Goal: Task Accomplishment & Management: Manage account settings

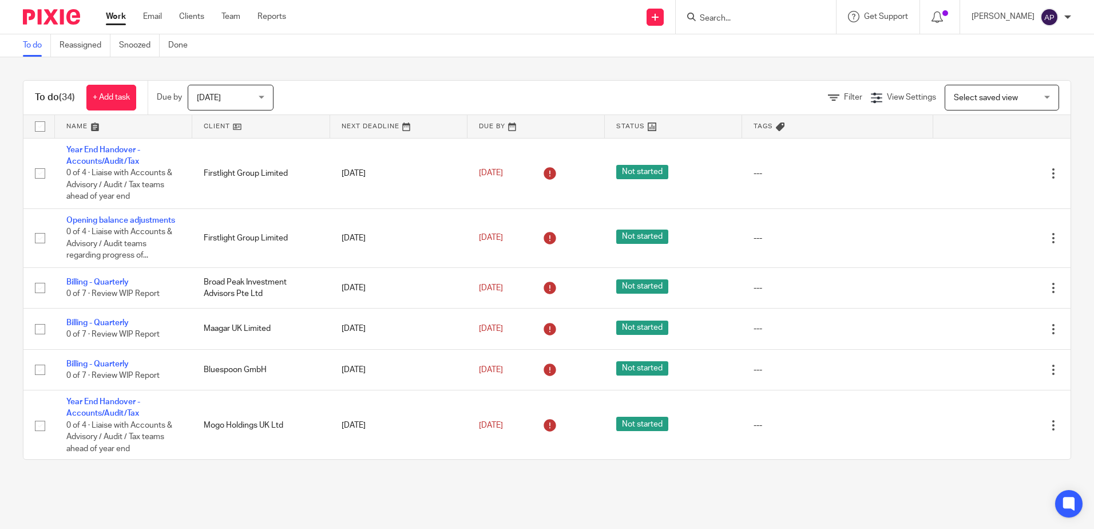
click at [9, 72] on div "To do (34) + Add task Due by Today Today Today Tomorrow This week Next week Thi…" at bounding box center [547, 269] width 1094 height 425
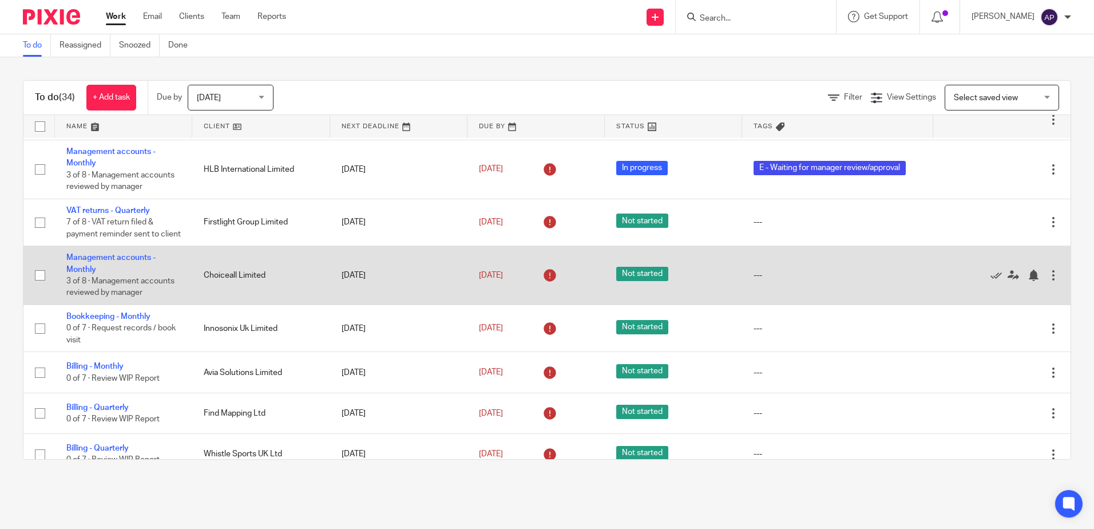
click at [104, 263] on td "Management accounts - Monthly 3 of 8 · Management accounts reviewed by manager" at bounding box center [123, 275] width 137 height 59
click at [106, 265] on link "Management accounts - Monthly" at bounding box center [110, 262] width 89 height 19
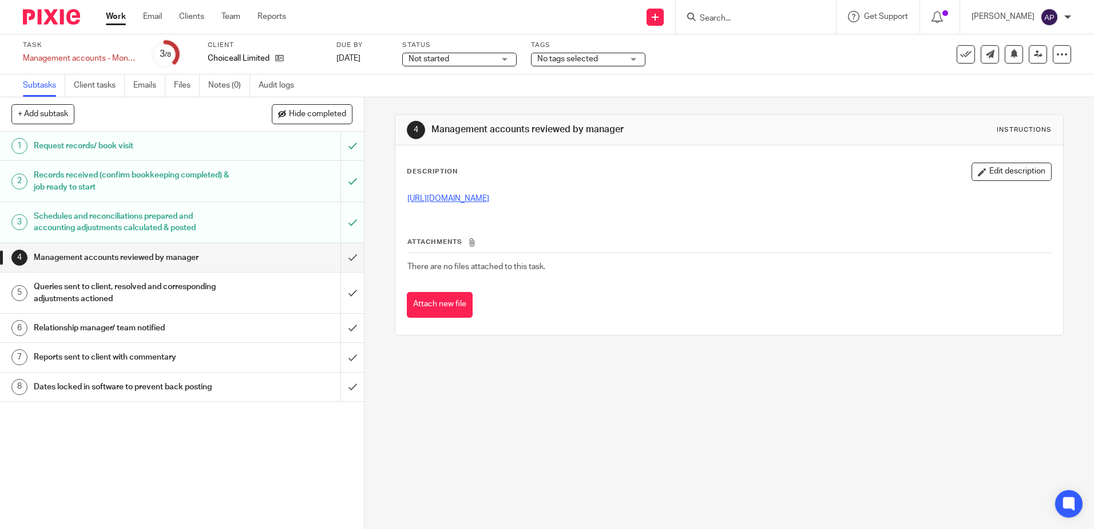
click at [488, 201] on link "[URL][DOMAIN_NAME]" at bounding box center [448, 199] width 82 height 8
click at [207, 301] on h1 "Queries sent to client, resolved and corresponding adjustments actioned" at bounding box center [132, 292] width 197 height 29
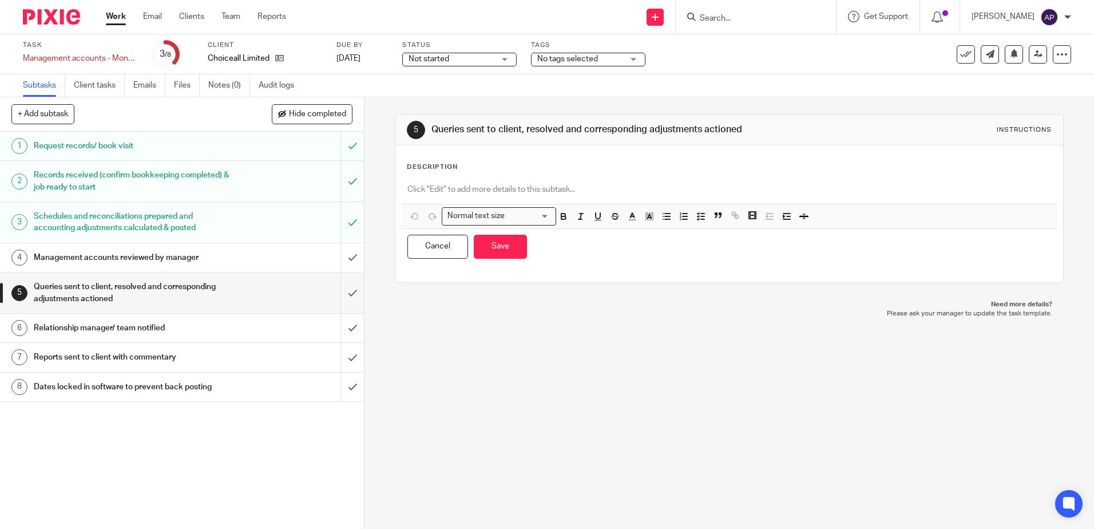
click at [434, 186] on p at bounding box center [728, 189] width 643 height 11
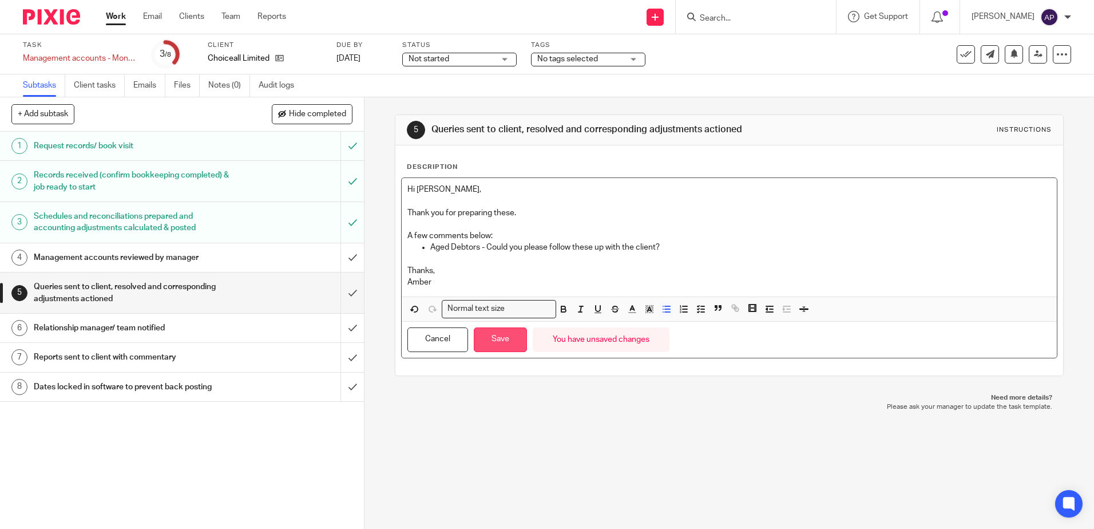
click at [489, 341] on button "Save" at bounding box center [500, 339] width 53 height 25
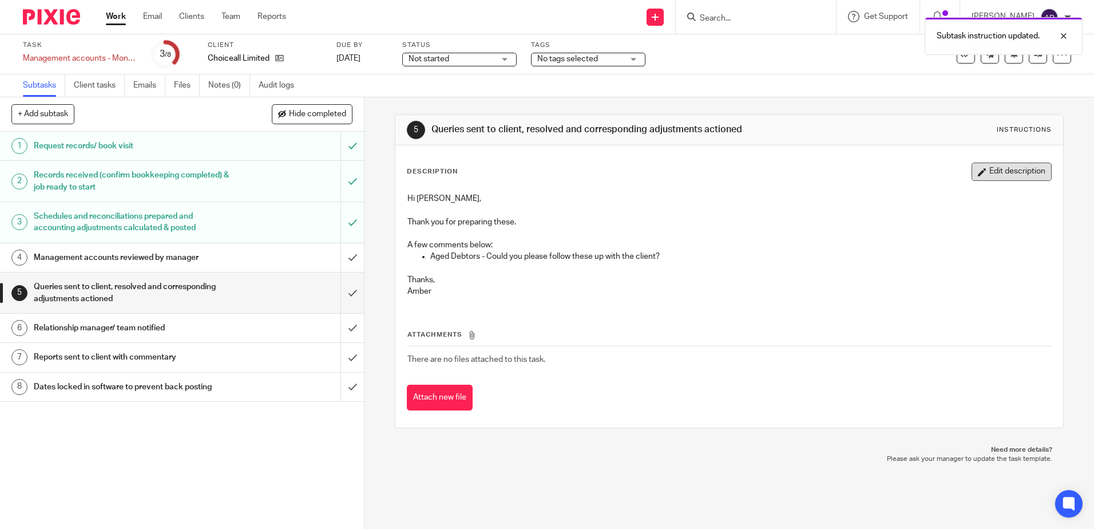
click at [1033, 166] on button "Edit description" at bounding box center [1012, 171] width 80 height 18
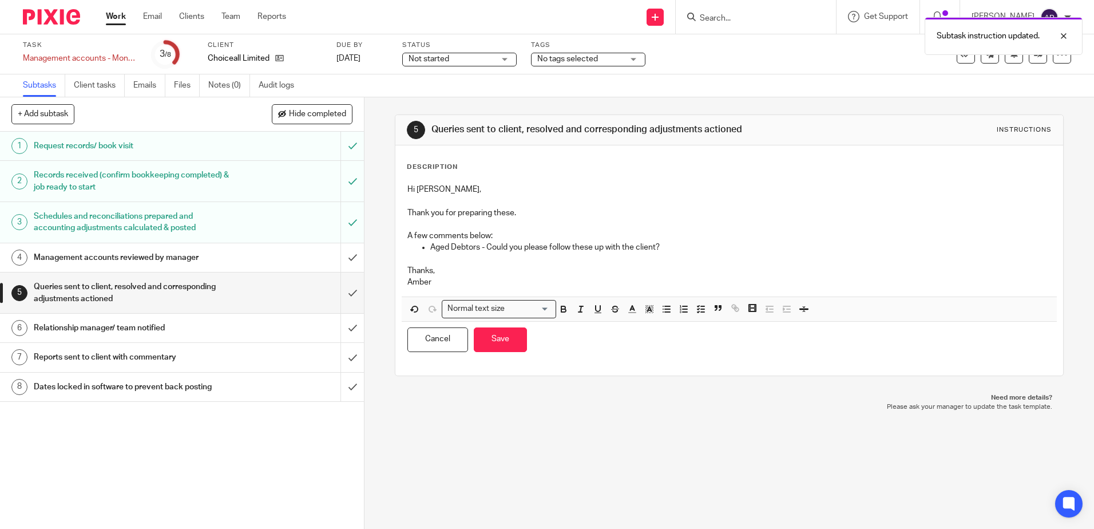
click at [715, 246] on p "Aged Debtors - Could you please follow these up with the client?" at bounding box center [740, 246] width 620 height 11
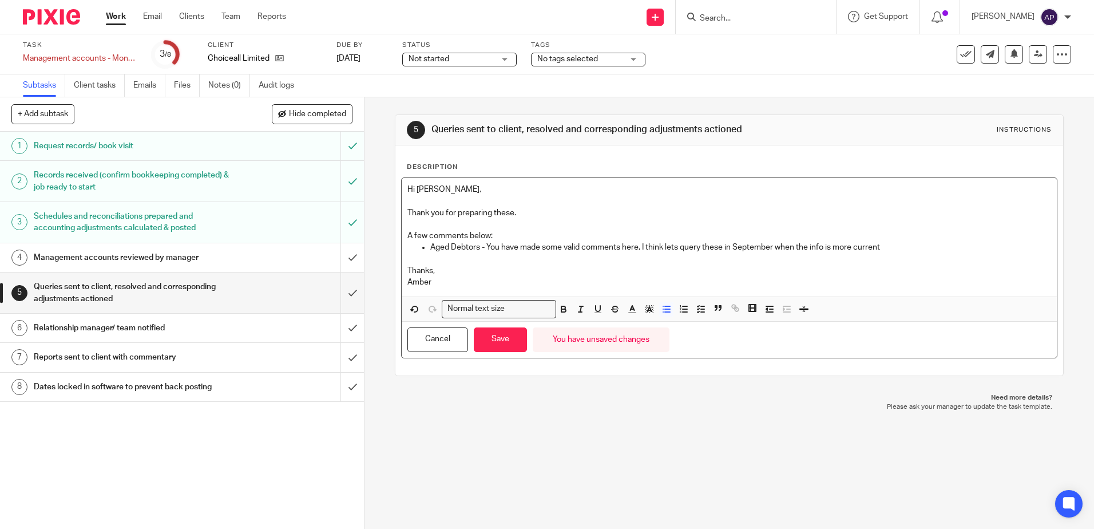
click at [772, 245] on p "Aged Debtors - You have made some valid comments here, I think lets query these…" at bounding box center [740, 246] width 620 height 11
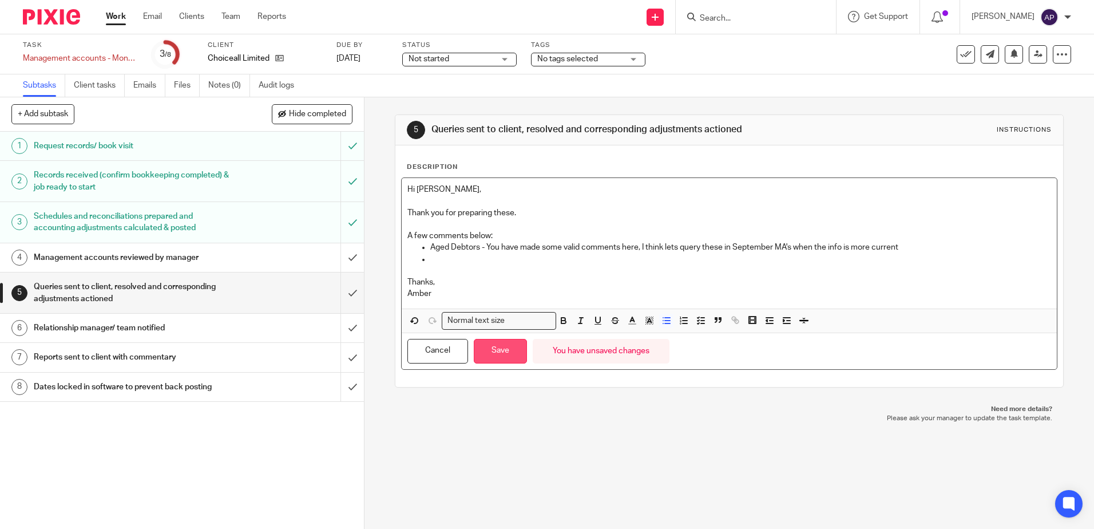
click at [517, 346] on button "Save" at bounding box center [500, 351] width 53 height 25
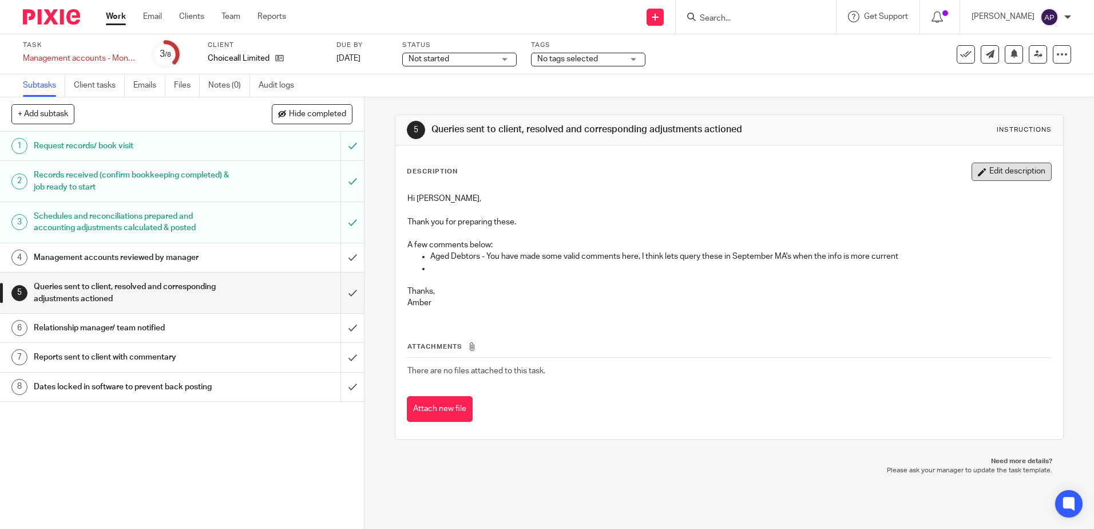
click at [979, 177] on button "Edit description" at bounding box center [1012, 171] width 80 height 18
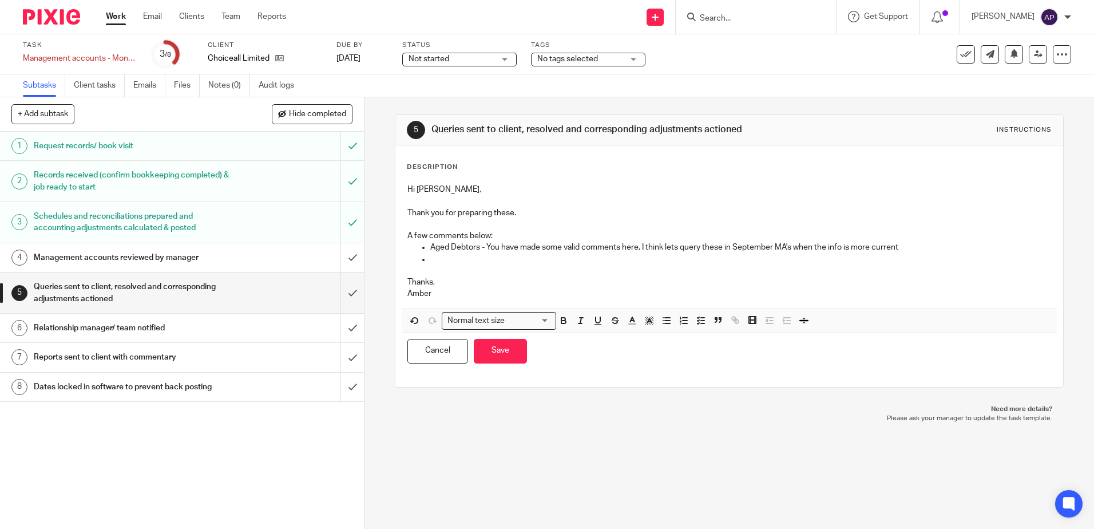
click at [438, 262] on p at bounding box center [740, 258] width 620 height 11
click at [520, 355] on button "Save" at bounding box center [500, 351] width 53 height 25
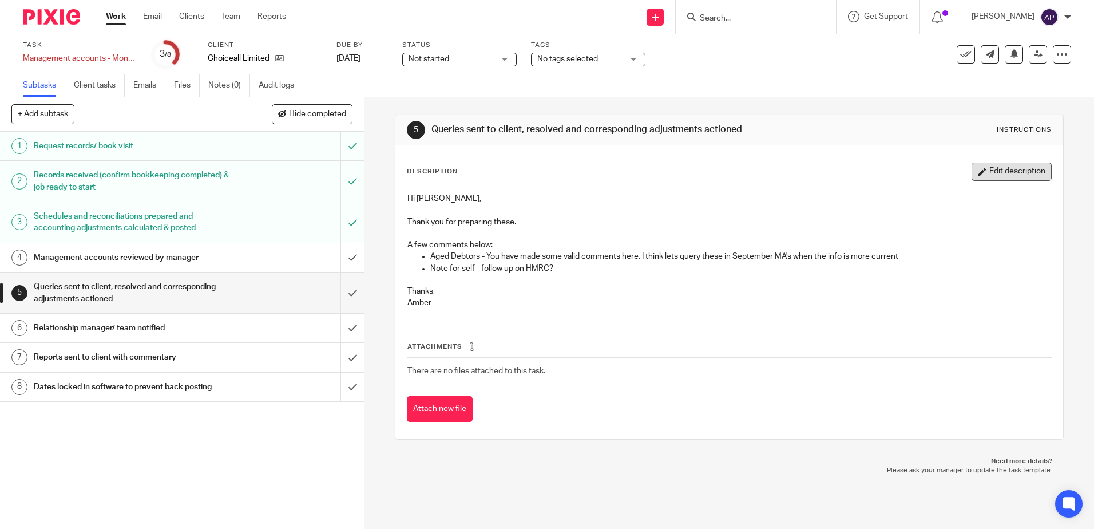
click at [1000, 169] on button "Edit description" at bounding box center [1012, 171] width 80 height 18
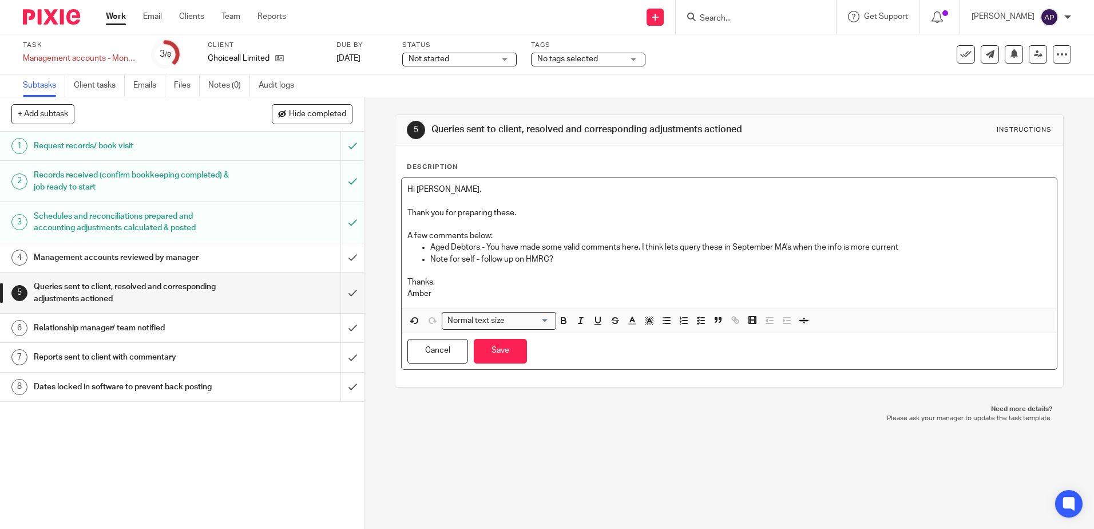
click at [617, 264] on p "Note for self - follow up on HMRC?" at bounding box center [740, 258] width 620 height 11
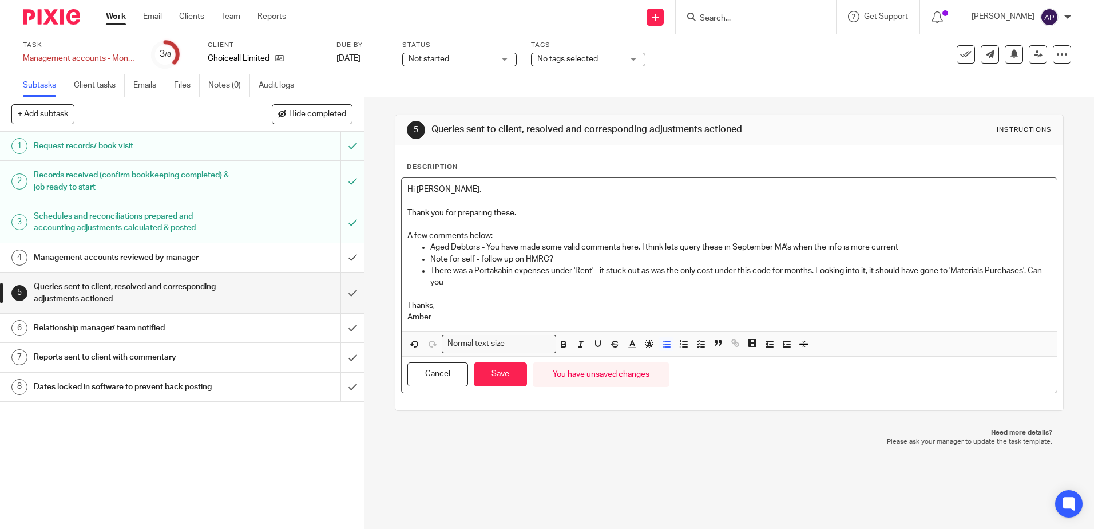
click at [477, 283] on p "There was a Portakabin expenses under 'Rent' - it stuck out as was the only cos…" at bounding box center [740, 276] width 620 height 23
click at [499, 376] on button "Save" at bounding box center [500, 374] width 53 height 25
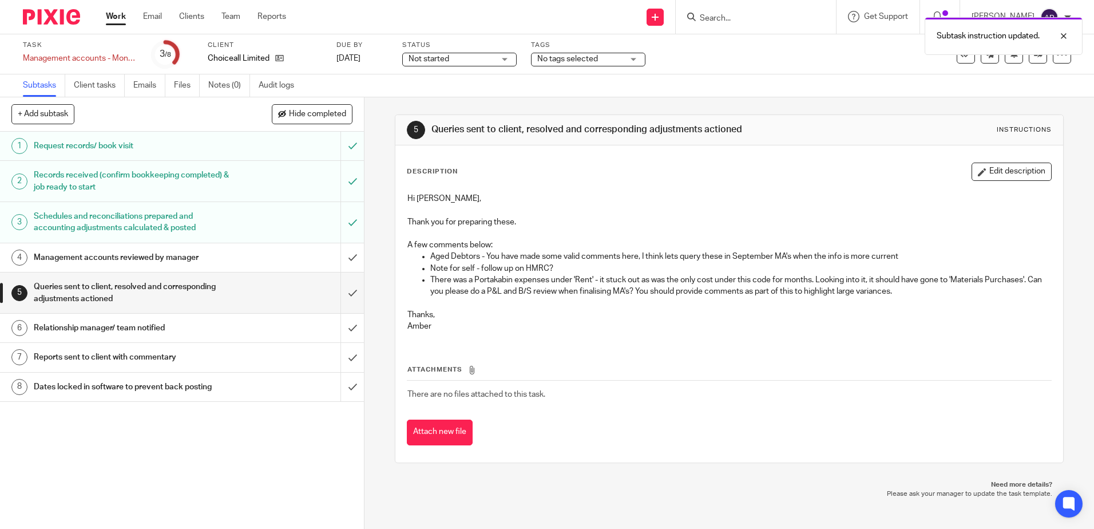
click at [1000, 154] on div "Description Edit description Hi Abi, Thank you for preparing these. A few comme…" at bounding box center [728, 303] width 667 height 317
click at [1005, 166] on button "Edit description" at bounding box center [1012, 171] width 80 height 18
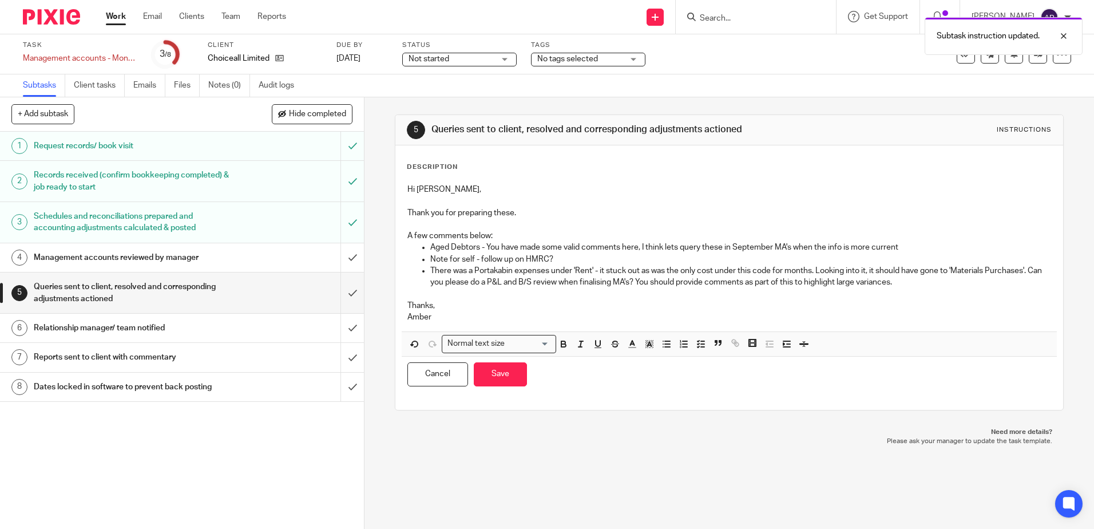
click at [690, 283] on p "There was a Portakabin expenses under 'Rent' - it stuck out as was the only cos…" at bounding box center [740, 276] width 620 height 23
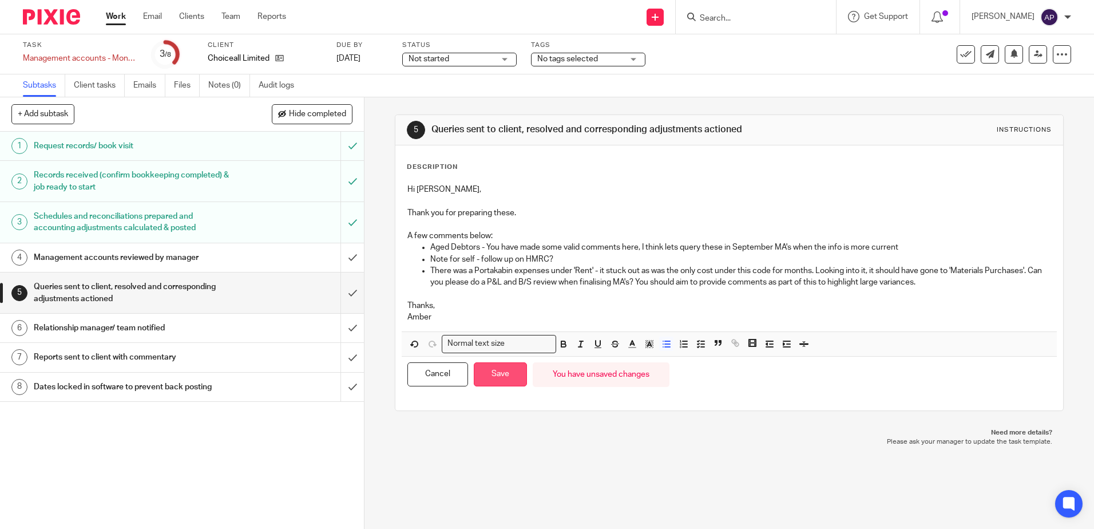
click at [506, 376] on button "Save" at bounding box center [500, 374] width 53 height 25
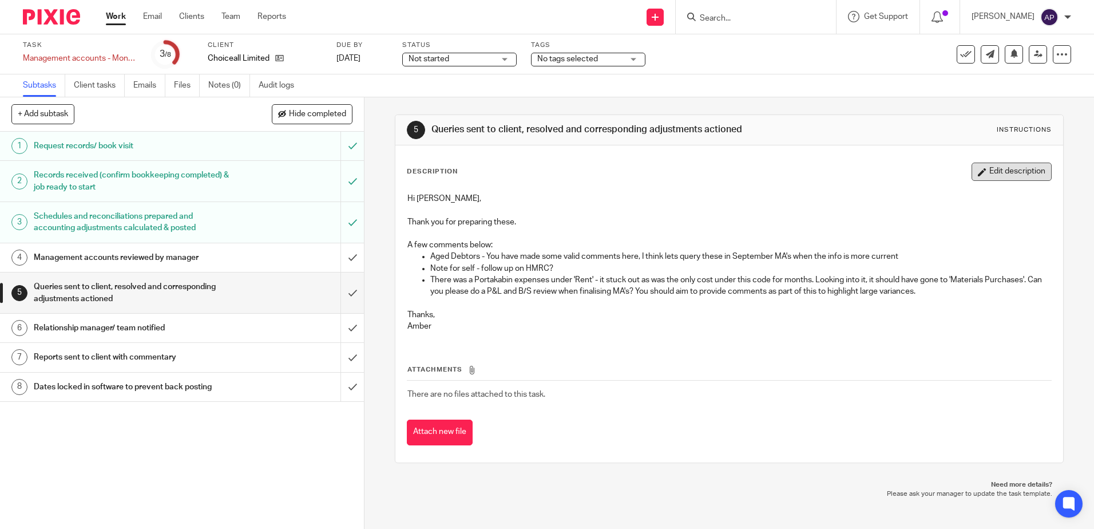
click at [984, 170] on button "Edit description" at bounding box center [1012, 171] width 80 height 18
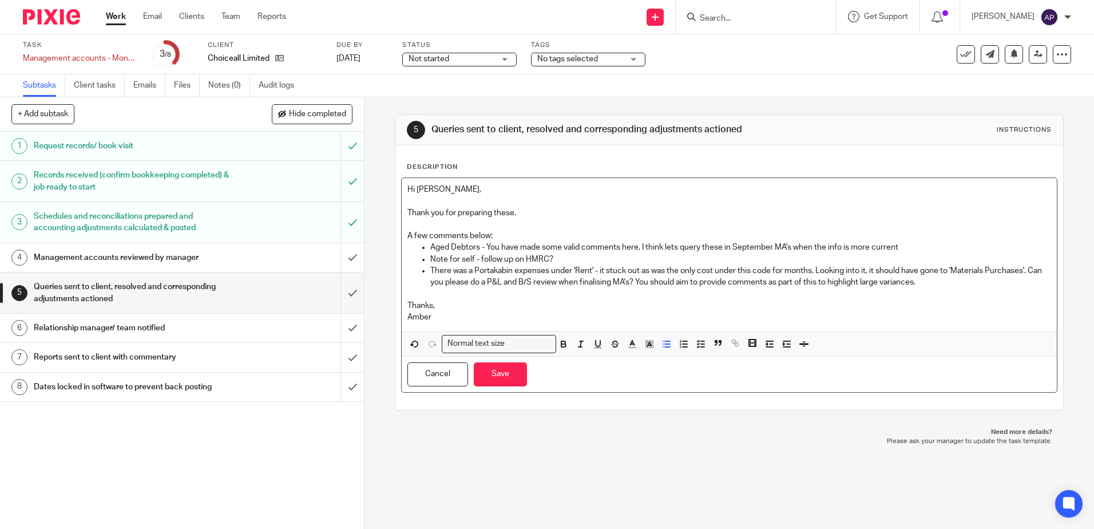
click at [961, 281] on p "There was a Portakabin expenses under 'Rent' - it stuck out as was the only cos…" at bounding box center [740, 276] width 620 height 23
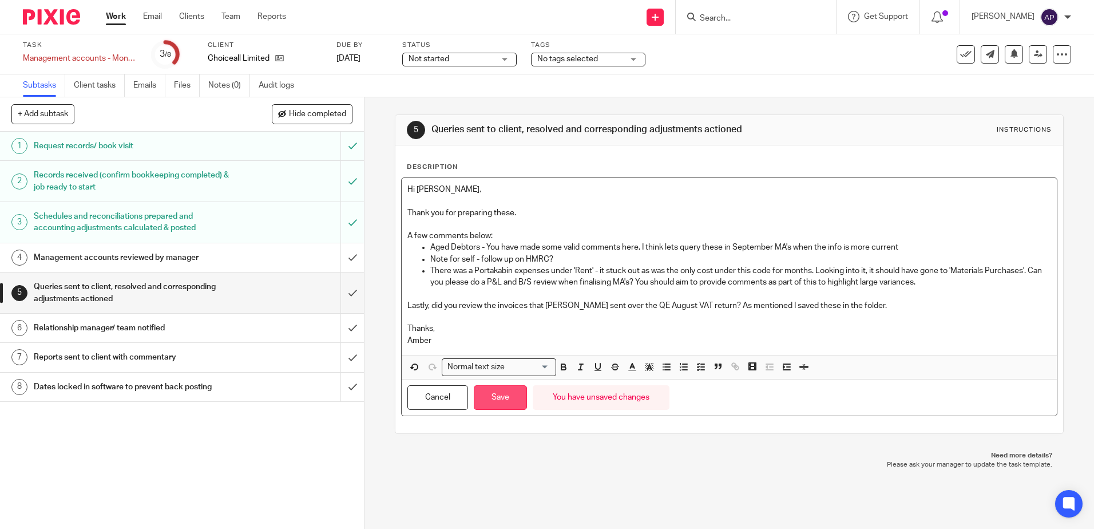
click at [497, 396] on button "Save" at bounding box center [500, 397] width 53 height 25
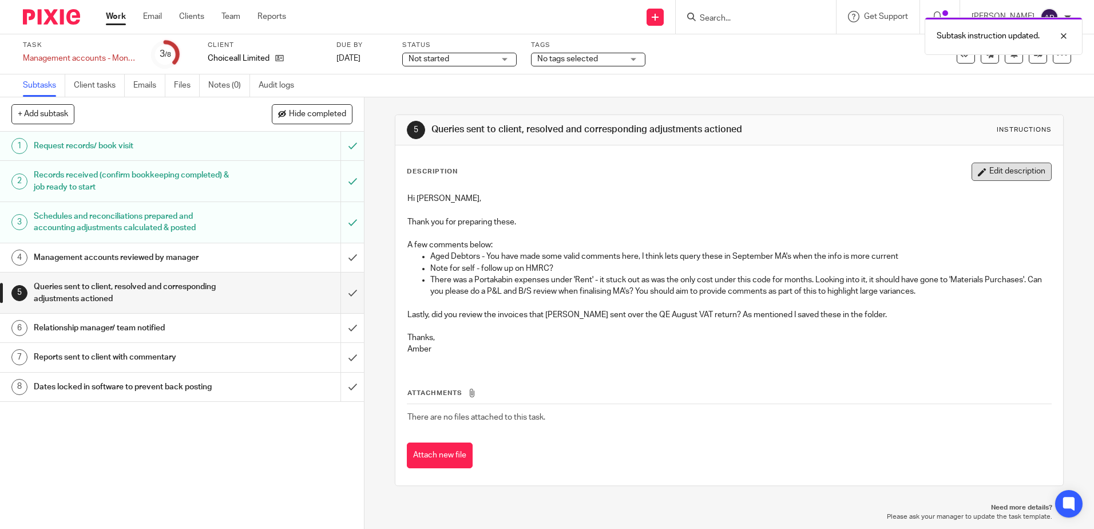
click at [972, 180] on button "Edit description" at bounding box center [1012, 171] width 80 height 18
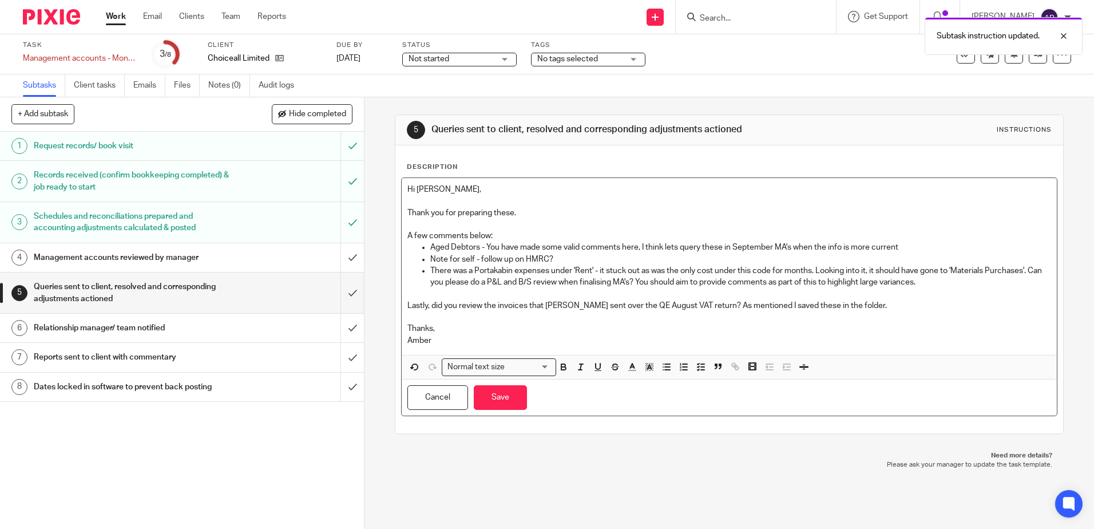
click at [955, 281] on p "There was a Portakabin expenses under 'Rent' - it stuck out as was the only cos…" at bounding box center [740, 276] width 620 height 23
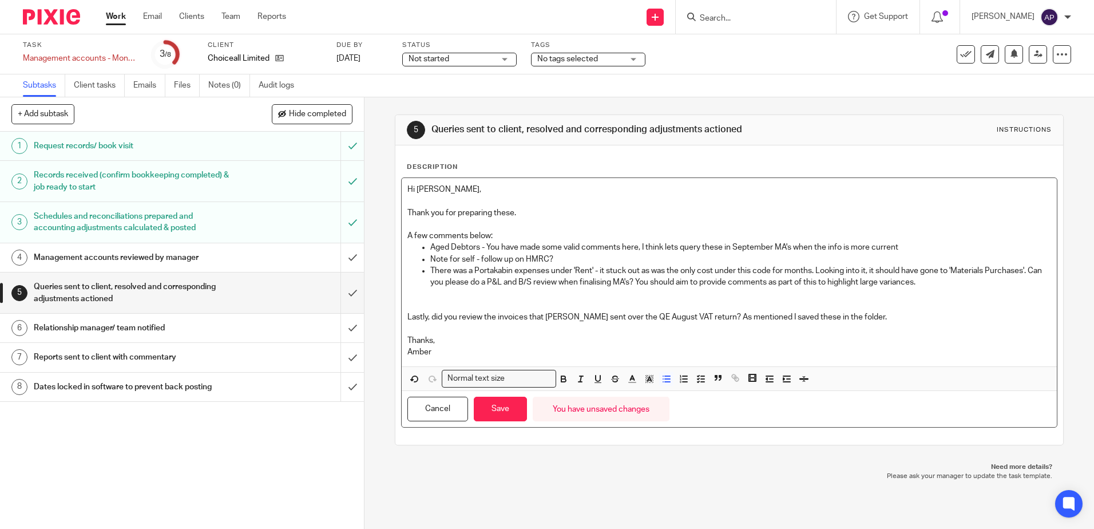
click at [421, 279] on ul "Aged Debtors - You have made some valid comments here, I think lets query these…" at bounding box center [728, 270] width 643 height 58
click at [934, 280] on p "There was a Portakabin expenses under 'Rent' - it stuck out as was the only cos…" at bounding box center [740, 276] width 620 height 23
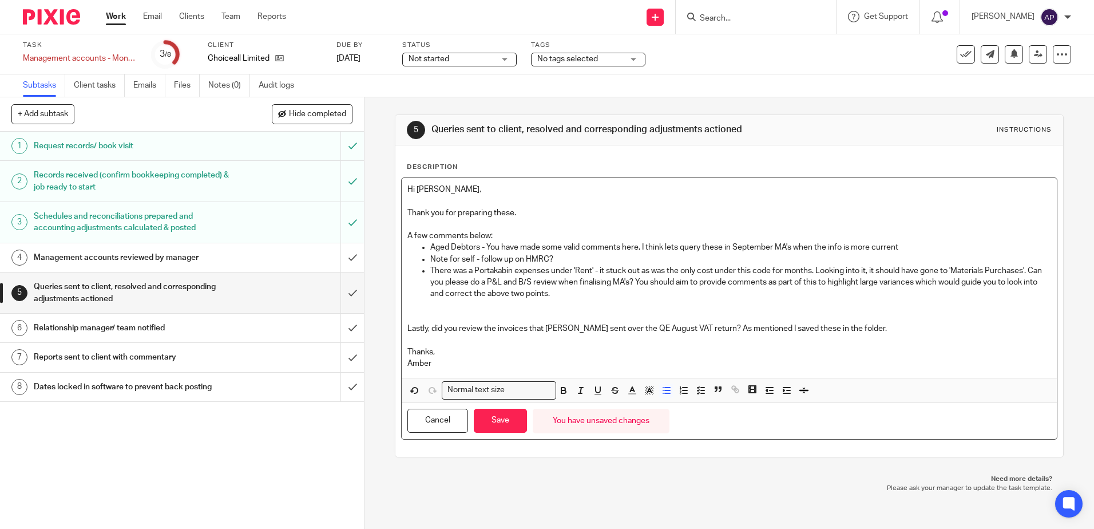
click at [558, 255] on p "Note for self - follow up on HMRC?" at bounding box center [740, 258] width 620 height 11
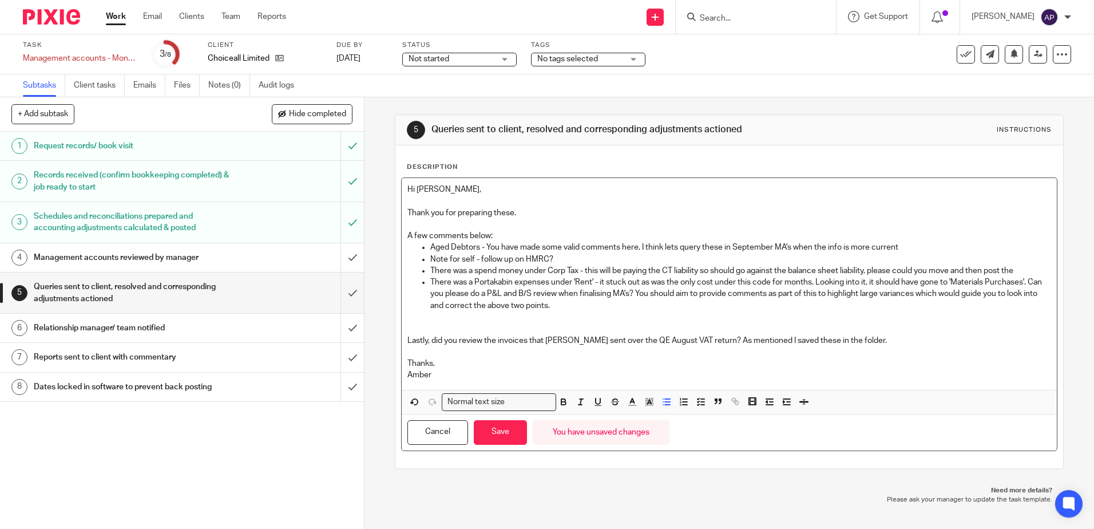
click at [1033, 281] on p "There was a Portakabin expenses under 'Rent' - it stuck out as was the only cos…" at bounding box center [740, 293] width 620 height 35
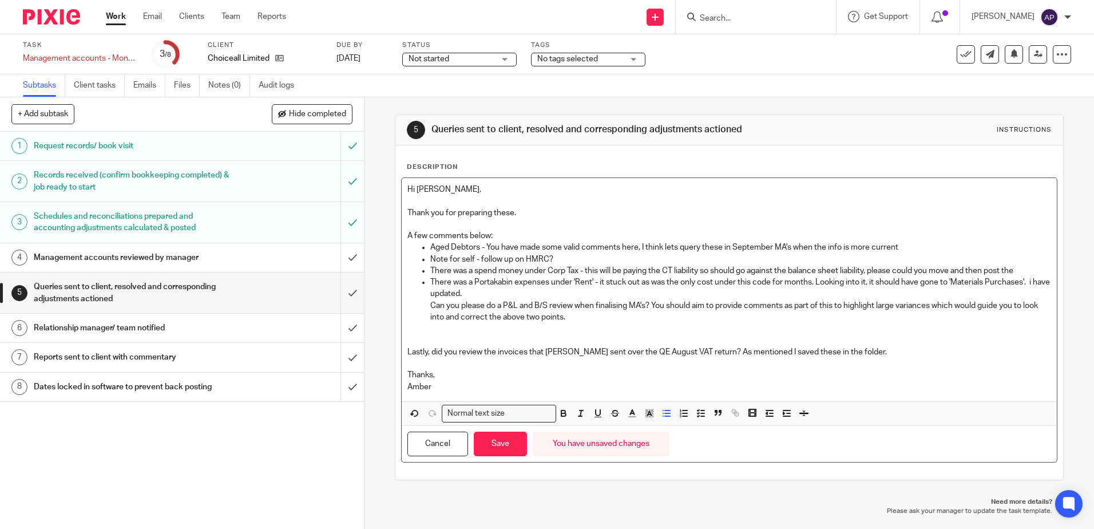
click at [1022, 275] on p "There was a spend money under Corp Tax - this will be paying the CT liability s…" at bounding box center [740, 270] width 620 height 11
click at [885, 272] on p "There was a spend money under Corp Tax - this will be paying the CT liability s…" at bounding box center [740, 270] width 620 height 11
click at [1024, 268] on p "There was a spend money under Corp Tax - this will be paying the CT liability s…" at bounding box center [740, 270] width 620 height 11
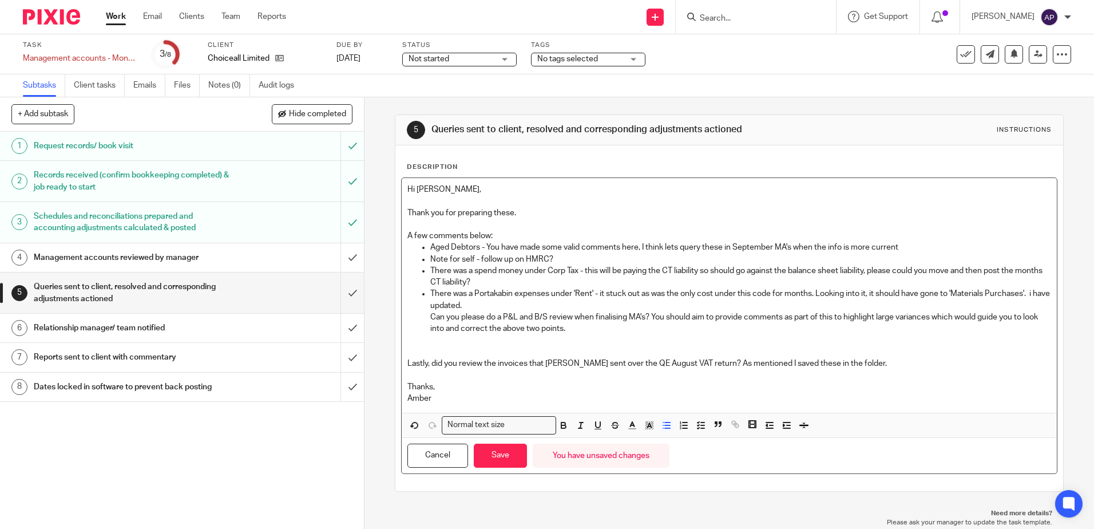
click at [483, 346] on p at bounding box center [728, 351] width 643 height 11
click at [479, 342] on p at bounding box center [740, 340] width 620 height 11
click at [487, 453] on button "Save" at bounding box center [500, 455] width 53 height 25
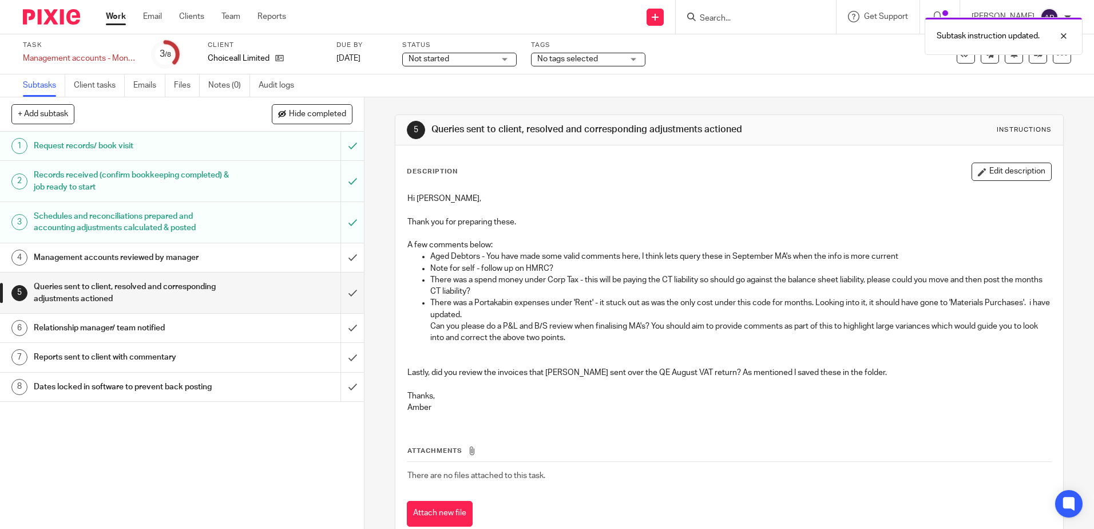
drag, startPoint x: 993, startPoint y: 166, endPoint x: 965, endPoint y: 223, distance: 62.9
click at [993, 166] on button "Edit description" at bounding box center [1012, 171] width 80 height 18
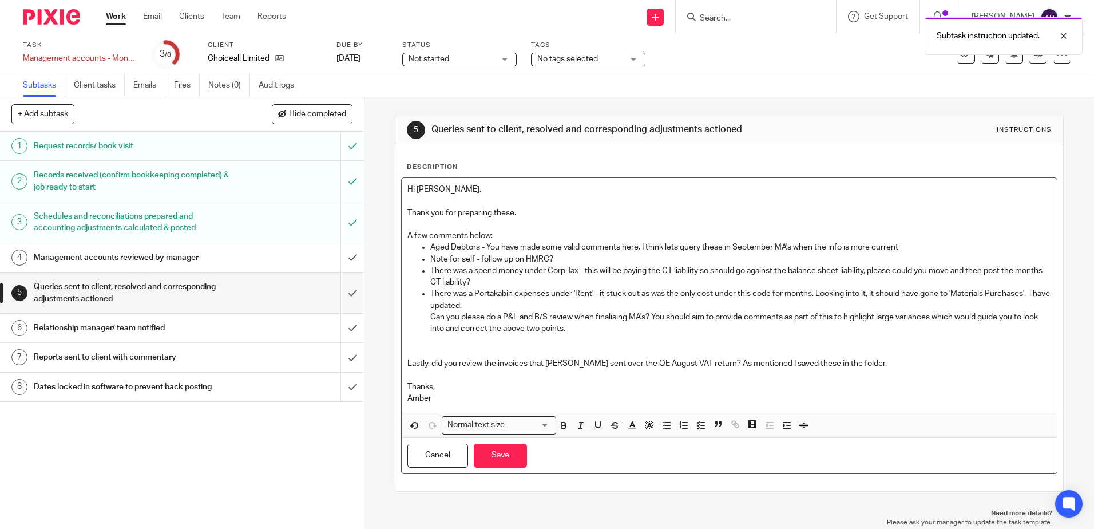
click at [859, 360] on p "Lastly, did you review the invoices that Maxine sent over the QE August VAT ret…" at bounding box center [728, 363] width 643 height 11
click at [523, 343] on p at bounding box center [740, 340] width 620 height 11
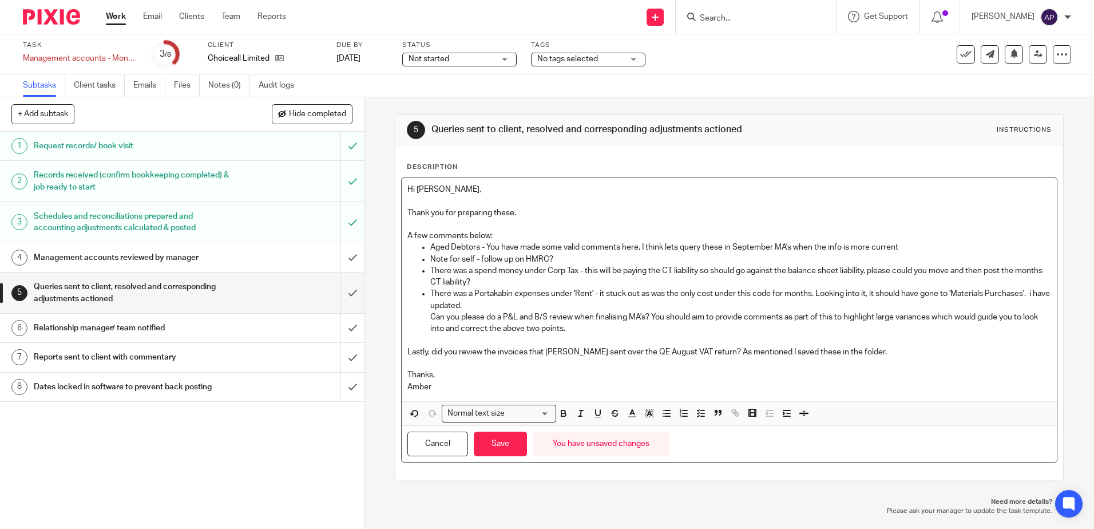
click at [858, 355] on p "Lastly, did you review the invoices that Maxine sent over the QE August VAT ret…" at bounding box center [728, 351] width 643 height 11
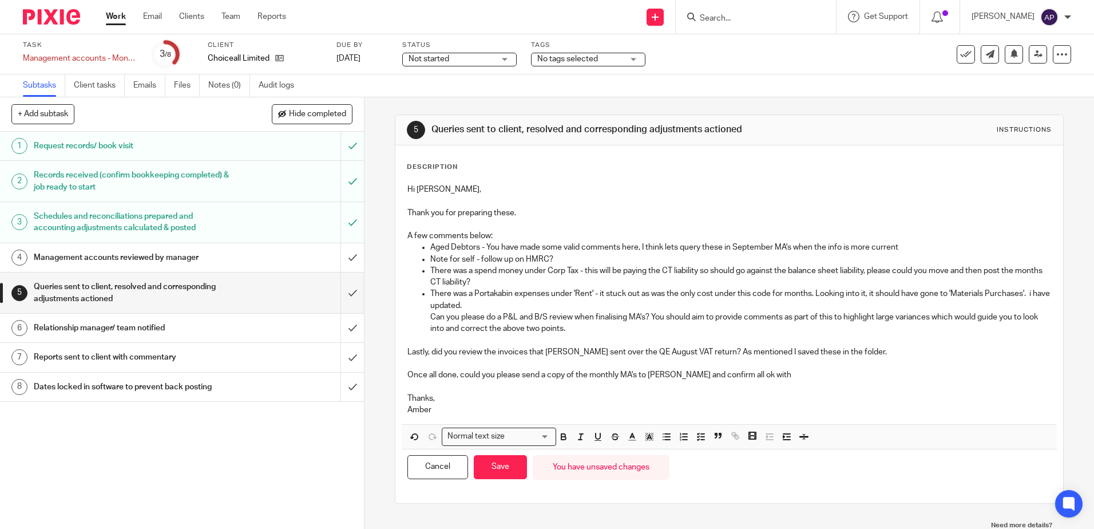
drag, startPoint x: 648, startPoint y: 378, endPoint x: 645, endPoint y: 371, distance: 6.9
click at [648, 378] on p "Once all done, could you please send a copy of the monthly MA's to Andrew and c…" at bounding box center [728, 374] width 643 height 11
click at [591, 366] on p at bounding box center [728, 363] width 643 height 11
click at [779, 375] on p "Once all done, could you please send a copy of the monthly MA's to Andrew and c…" at bounding box center [728, 374] width 643 height 11
drag, startPoint x: 419, startPoint y: 402, endPoint x: 399, endPoint y: 396, distance: 21.4
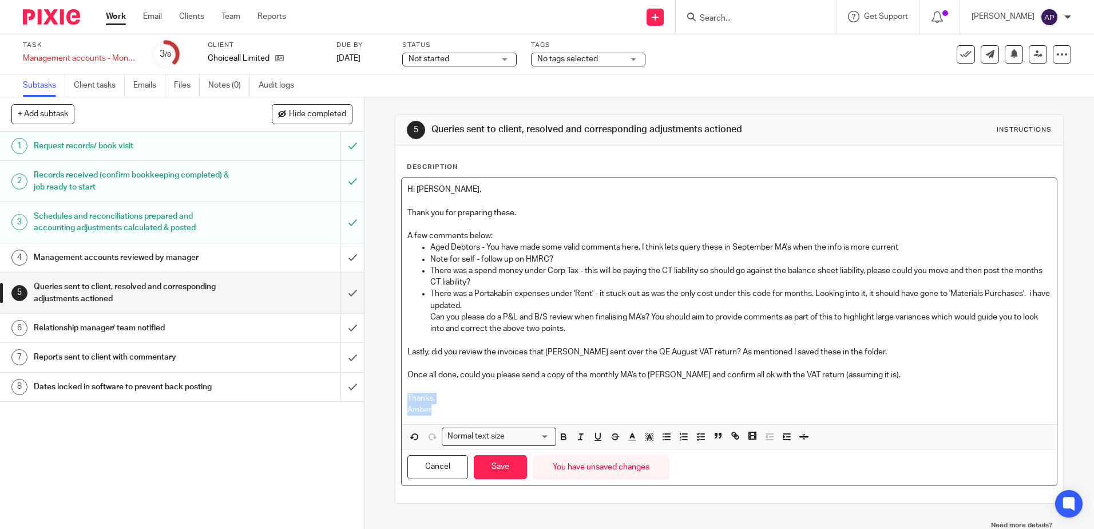
click at [402, 396] on div "Hi Abi, Thank you for preparing these. A few comments below: Aged Debtors - You…" at bounding box center [729, 301] width 655 height 246
click at [495, 459] on button "Save" at bounding box center [500, 467] width 53 height 25
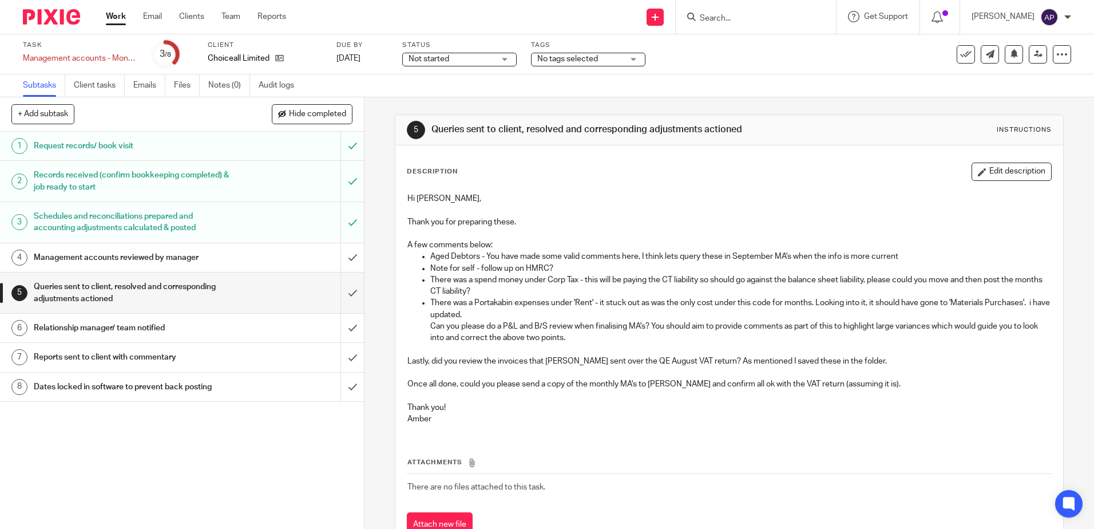
click at [514, 286] on p "There was a spend money under Corp Tax - this will be paying the CT liability s…" at bounding box center [740, 285] width 620 height 23
click at [1009, 177] on button "Edit description" at bounding box center [1012, 171] width 80 height 18
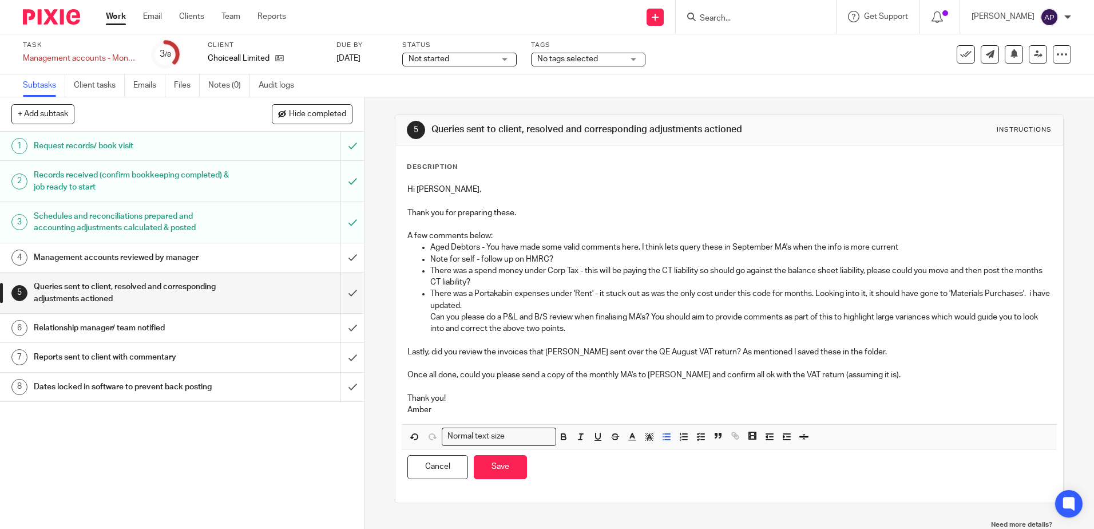
click at [876, 348] on p "Lastly, did you review the invoices that Maxine sent over the QE August VAT ret…" at bounding box center [728, 351] width 643 height 11
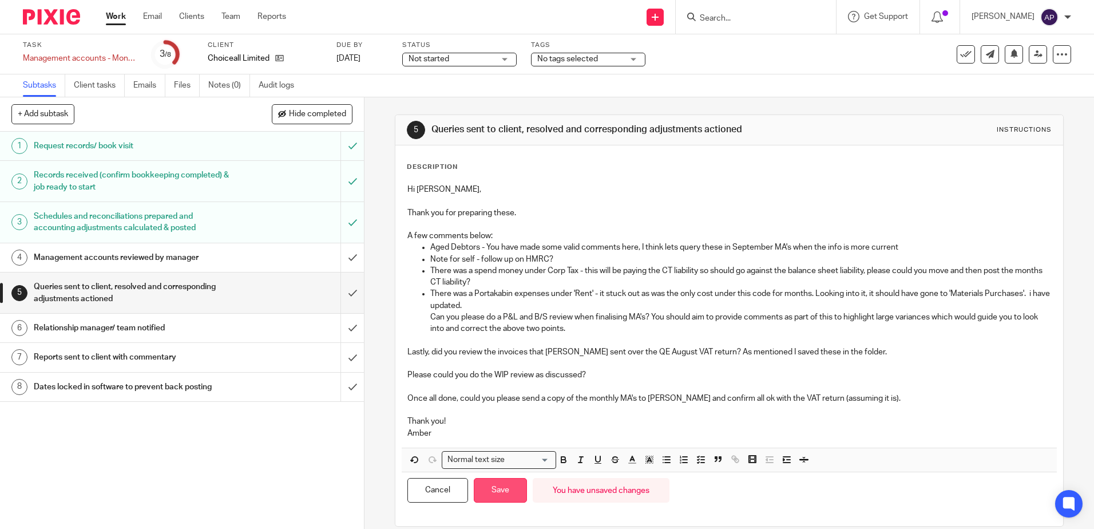
click at [514, 485] on button "Save" at bounding box center [500, 490] width 53 height 25
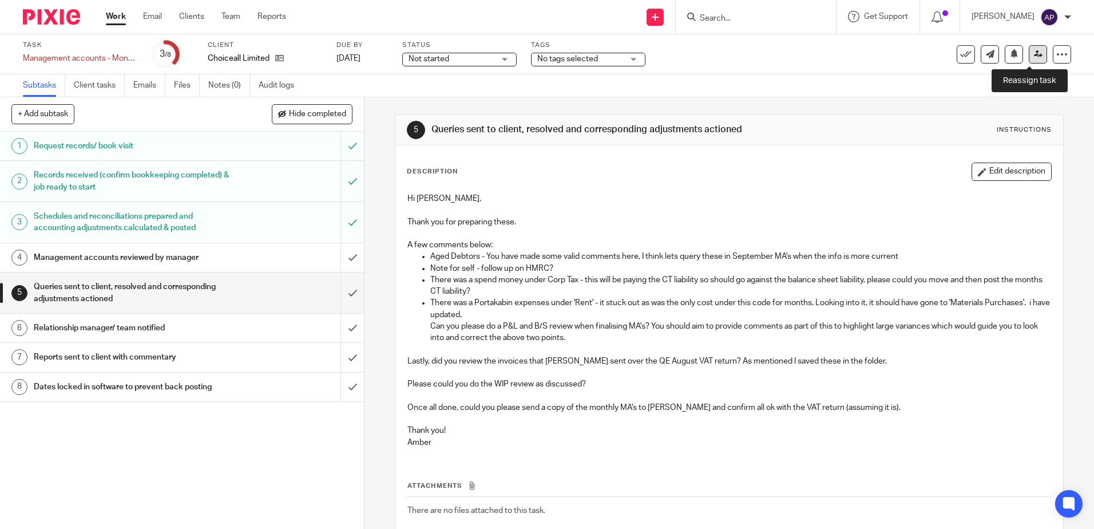
click at [1029, 49] on link at bounding box center [1038, 54] width 18 height 18
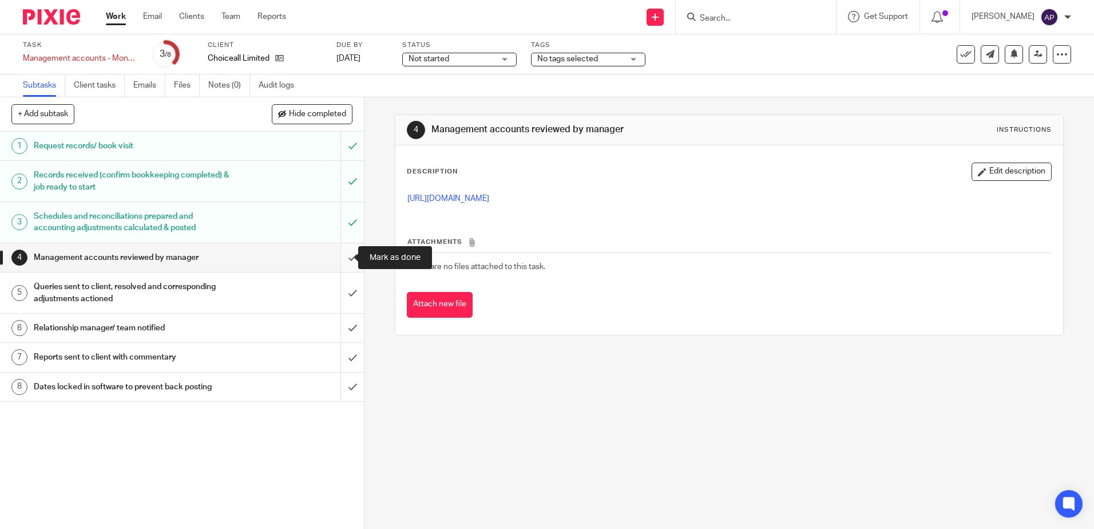
click at [347, 257] on input "submit" at bounding box center [182, 257] width 364 height 29
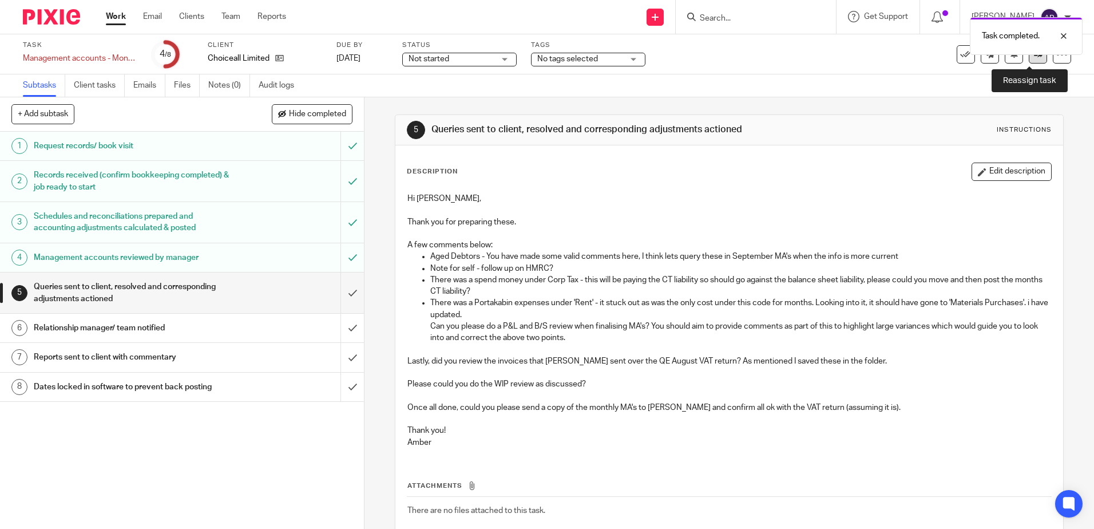
click at [1029, 61] on link at bounding box center [1038, 54] width 18 height 18
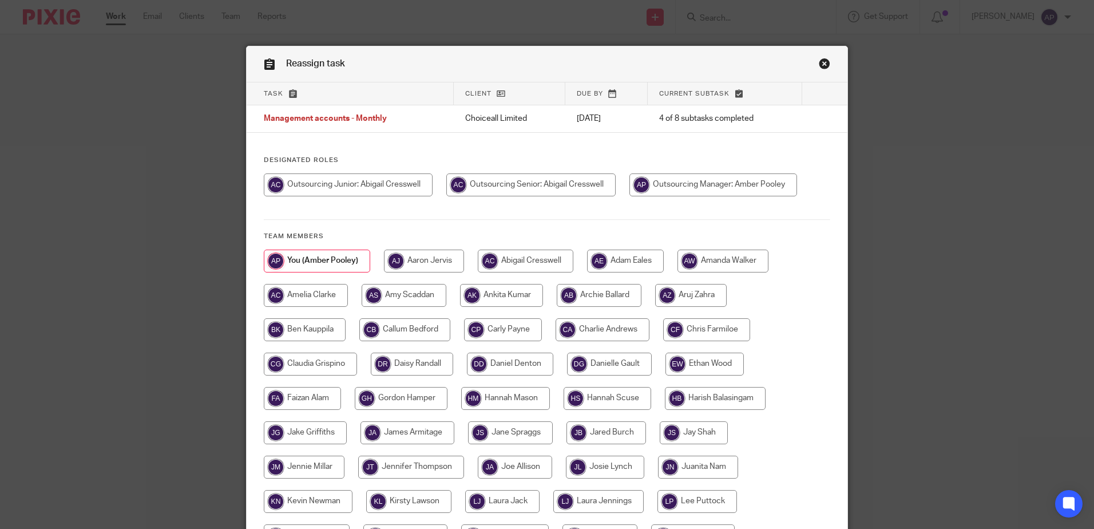
click at [537, 183] on input "radio" at bounding box center [530, 184] width 169 height 23
radio input "true"
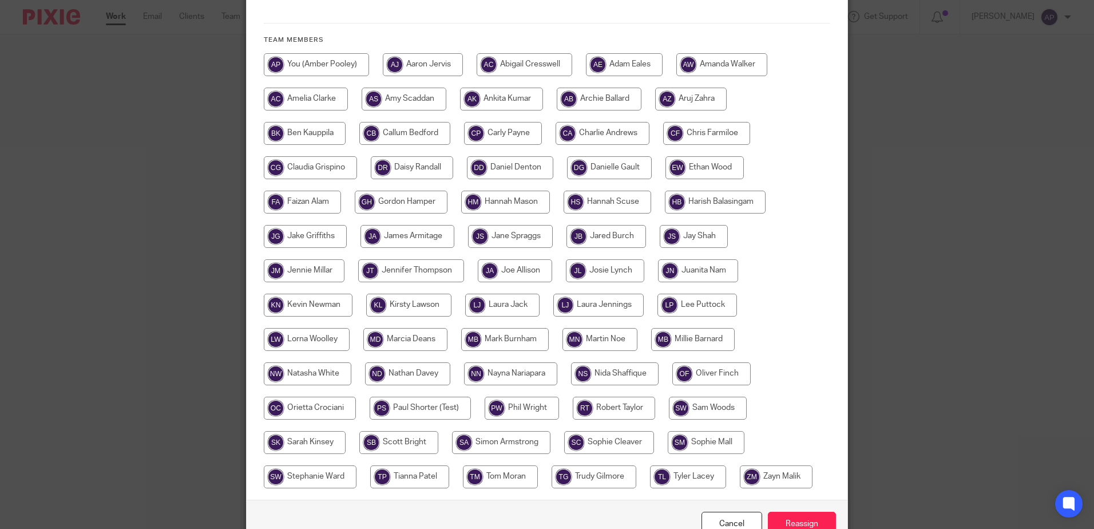
scroll to position [261, 0]
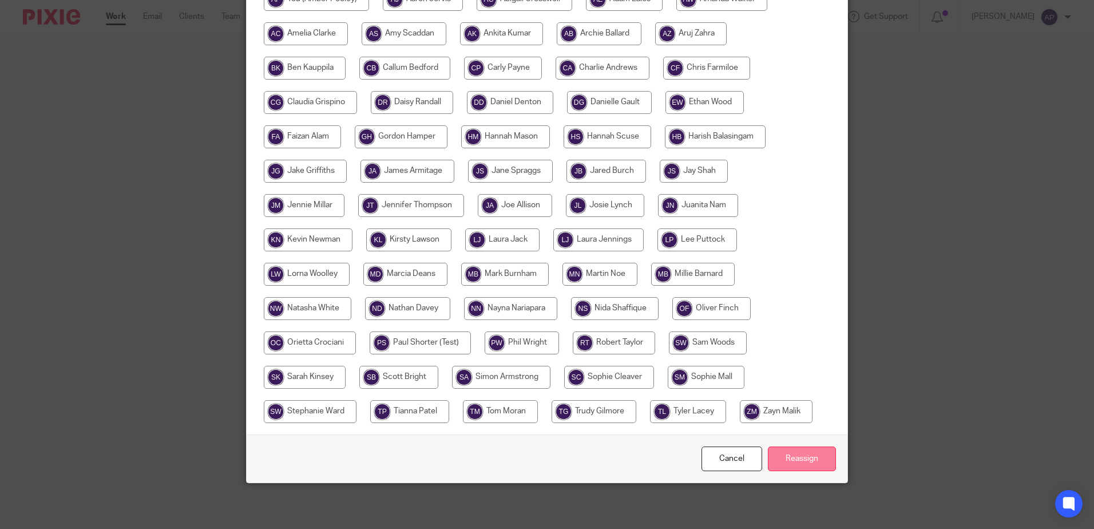
click at [793, 450] on input "Reassign" at bounding box center [802, 458] width 68 height 25
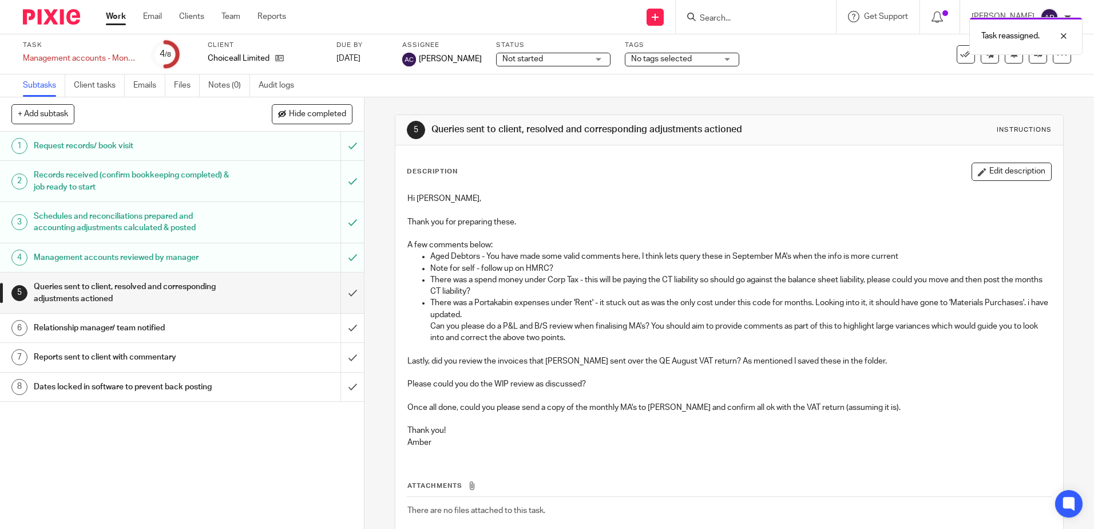
click at [58, 27] on div at bounding box center [47, 17] width 94 height 34
click at [67, 21] on img at bounding box center [51, 16] width 57 height 15
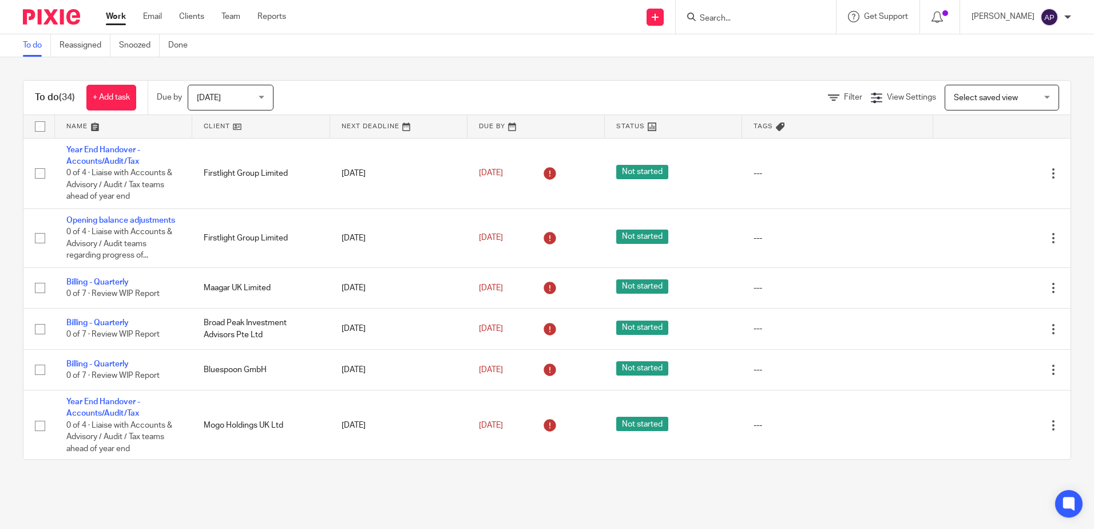
click at [763, 23] on input "Search" at bounding box center [750, 19] width 103 height 10
type input "choiceall"
click at [768, 36] on link at bounding box center [767, 44] width 142 height 17
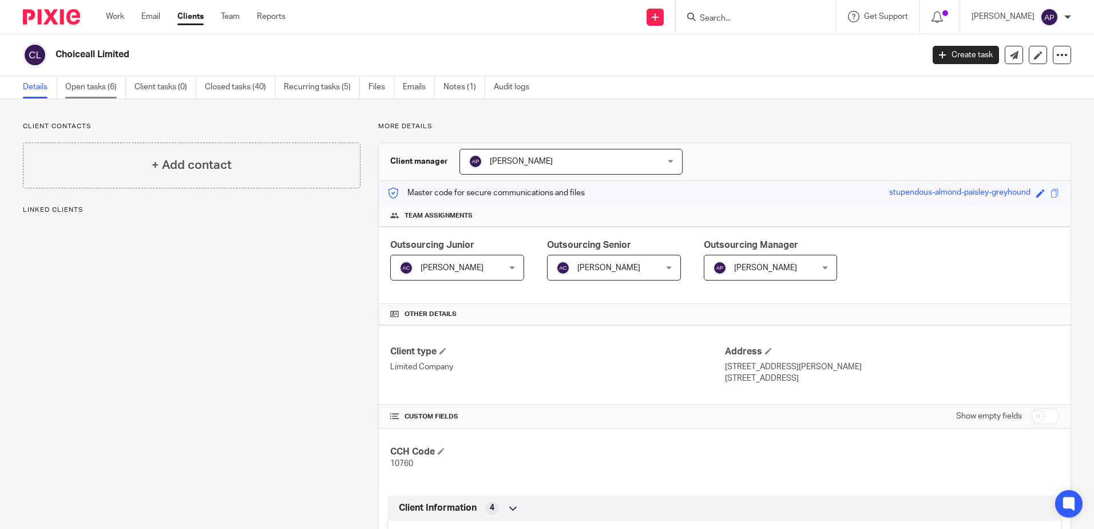
click at [105, 90] on link "Open tasks (6)" at bounding box center [95, 87] width 61 height 22
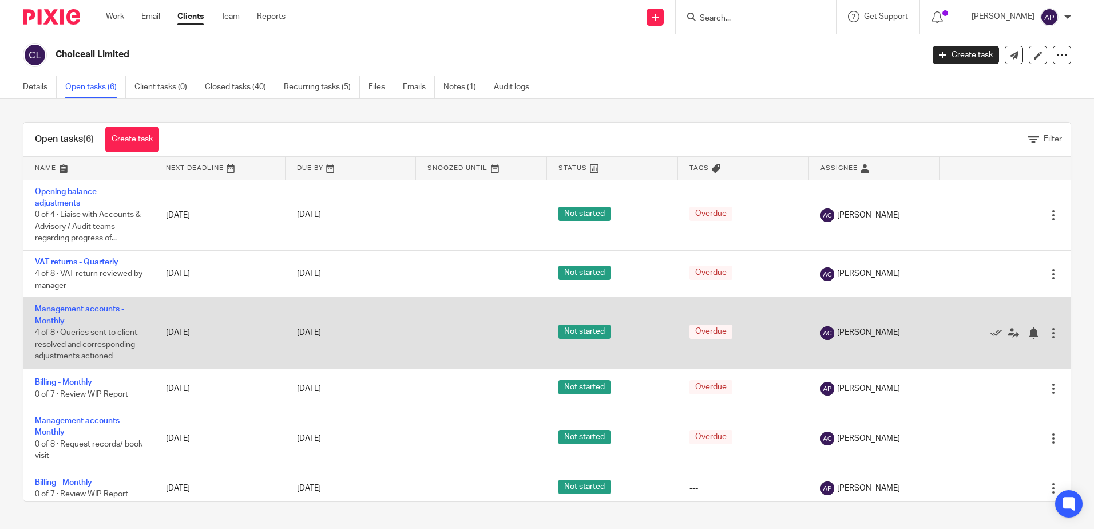
click at [76, 314] on td "Management accounts - Monthly 4 of 8 · Queries sent to client, resolved and cor…" at bounding box center [88, 333] width 131 height 70
click at [72, 310] on link "Management accounts - Monthly" at bounding box center [79, 314] width 89 height 19
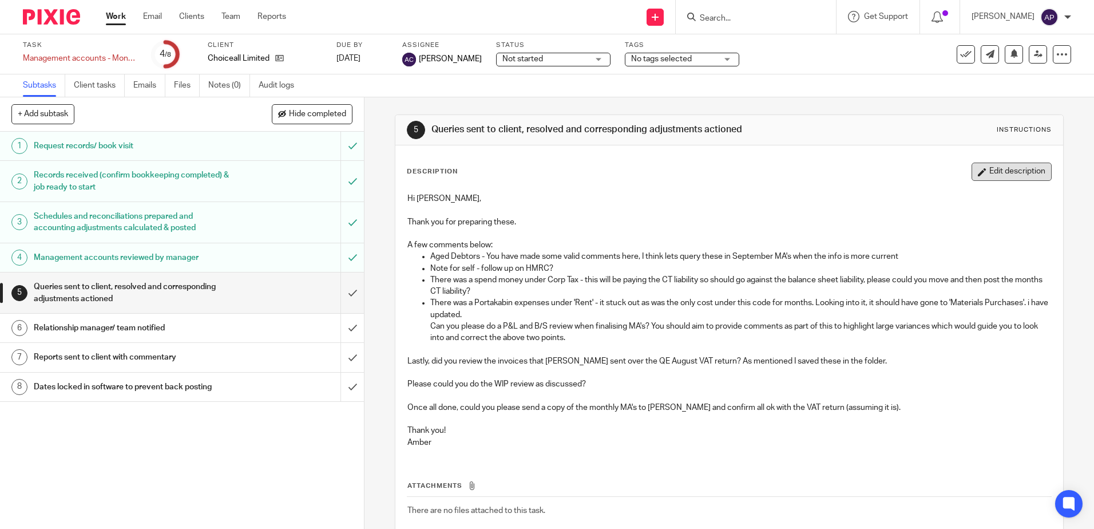
click at [1028, 169] on button "Edit description" at bounding box center [1012, 171] width 80 height 18
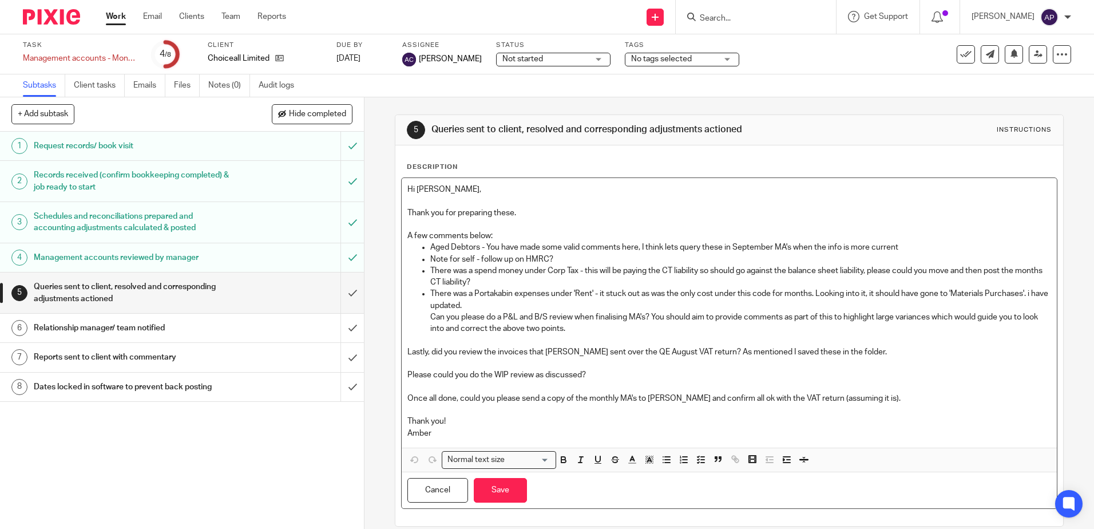
click at [881, 394] on p "Once all done, could you please send a copy of the monthly MA's to Andrew and c…" at bounding box center [728, 397] width 643 height 11
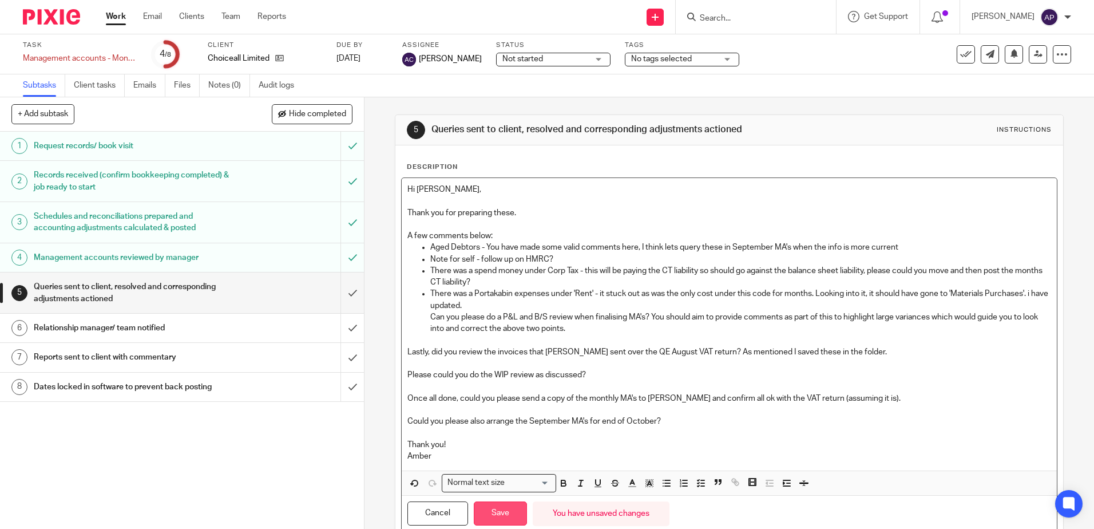
click at [509, 510] on button "Save" at bounding box center [500, 513] width 53 height 25
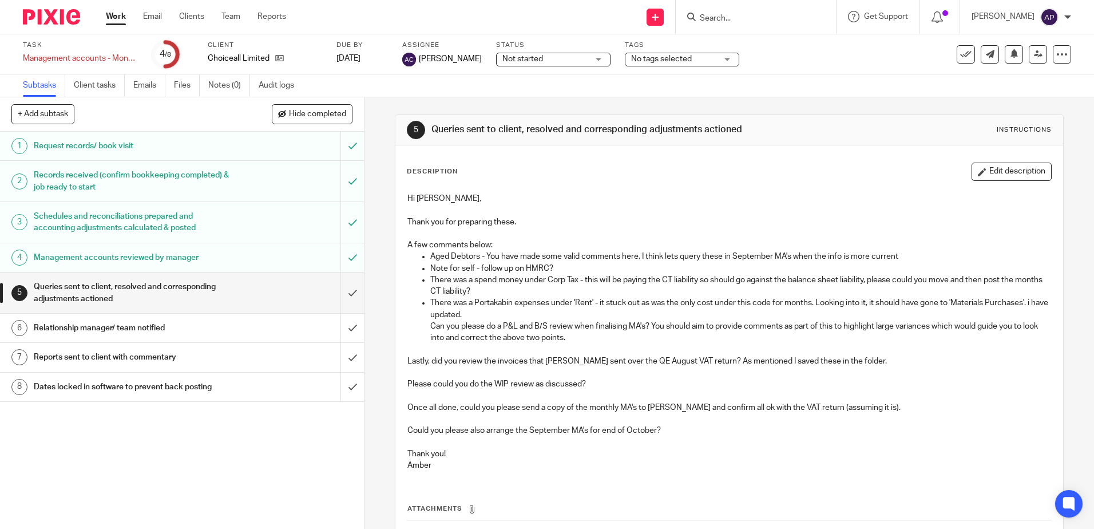
click at [65, 23] on img at bounding box center [51, 16] width 57 height 15
